Goal: Navigation & Orientation: Find specific page/section

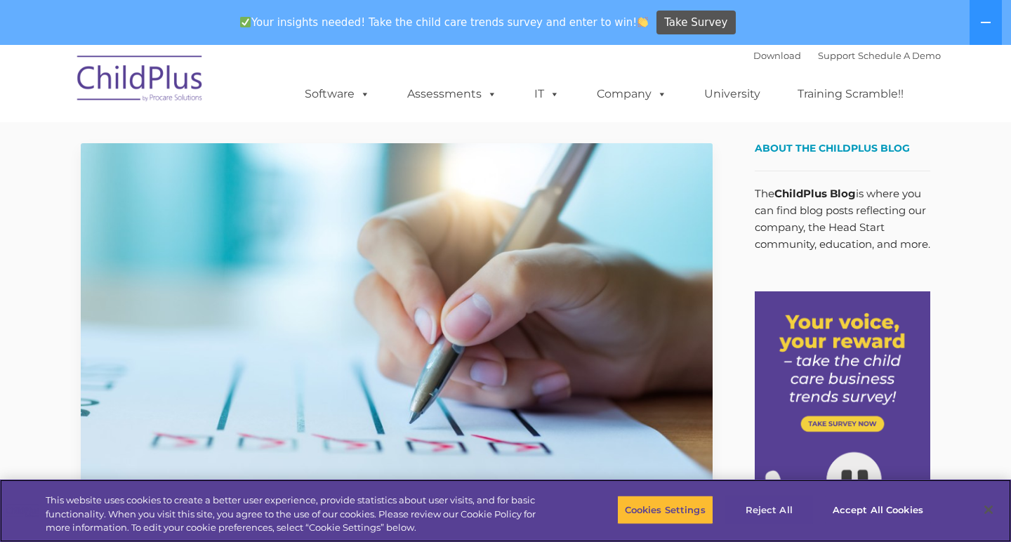
click at [768, 514] on button "Reject All" at bounding box center [769, 509] width 88 height 29
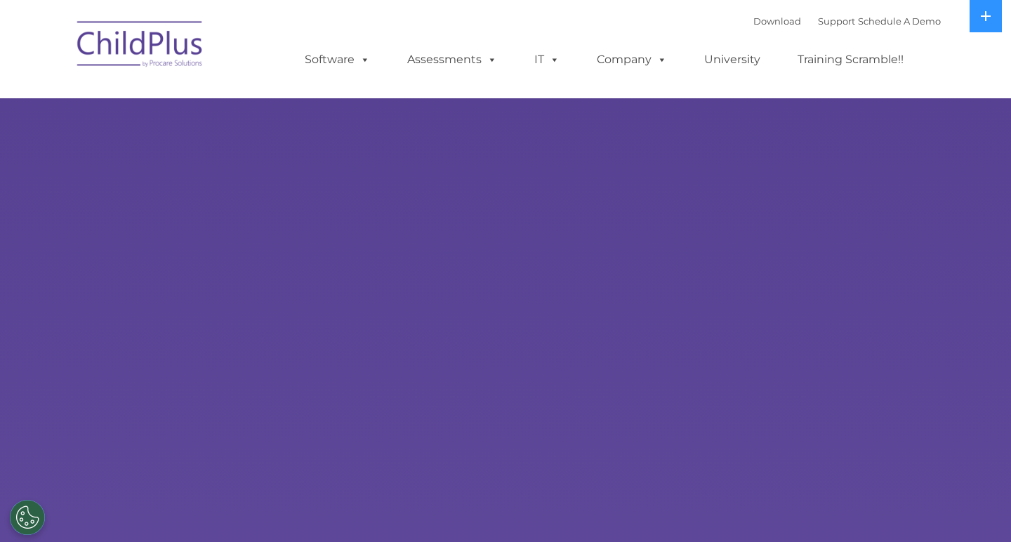
select select "MEDIUM"
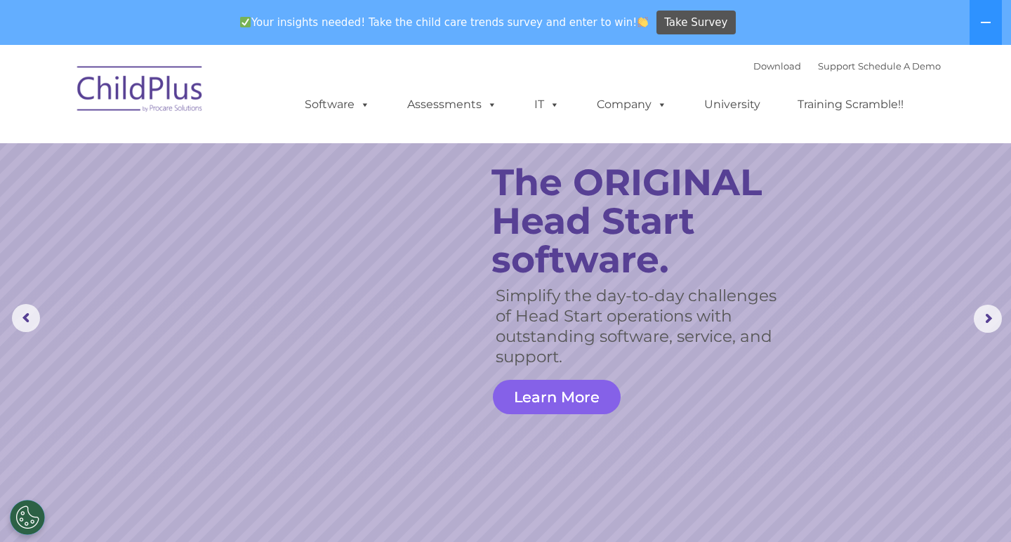
click at [555, 393] on link "Learn More" at bounding box center [557, 397] width 128 height 34
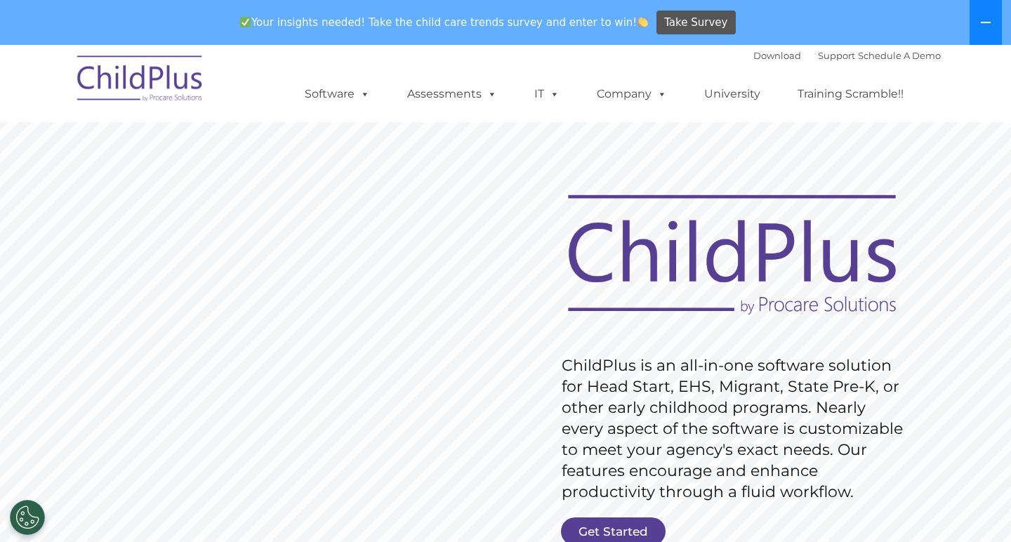
click at [987, 24] on icon at bounding box center [985, 22] width 11 height 11
